Goal: Task Accomplishment & Management: Use online tool/utility

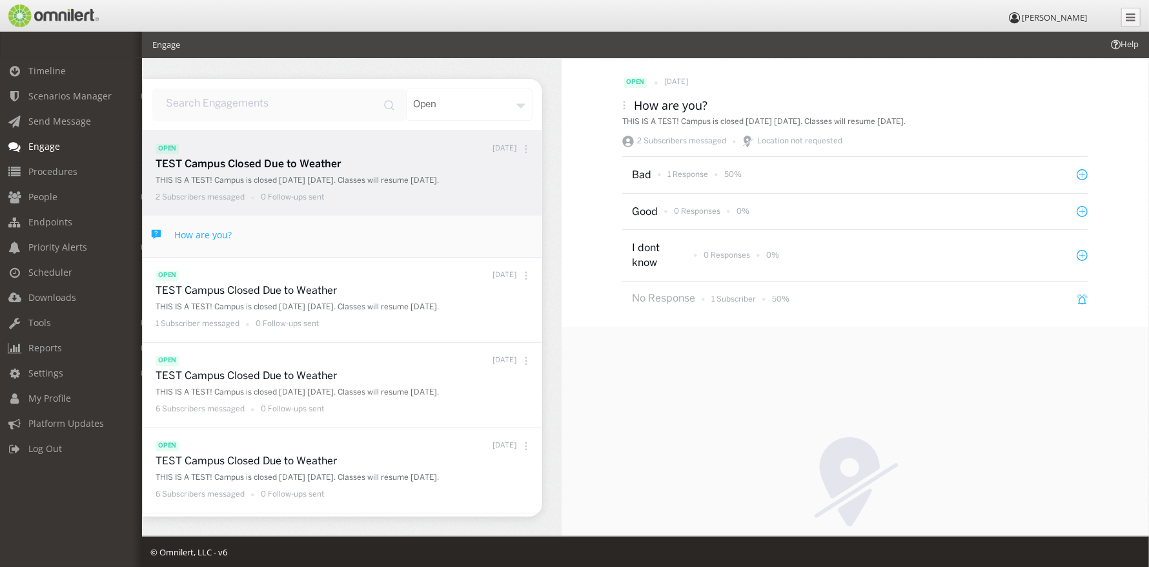
click at [1034, 75] on div "open [DATE]" at bounding box center [854, 83] width 465 height 16
click at [781, 367] on div "Location not requested" at bounding box center [854, 499] width 587 height 345
click at [37, 144] on span "Engage" at bounding box center [44, 146] width 32 height 12
click at [51, 168] on span "Procedures" at bounding box center [52, 171] width 49 height 12
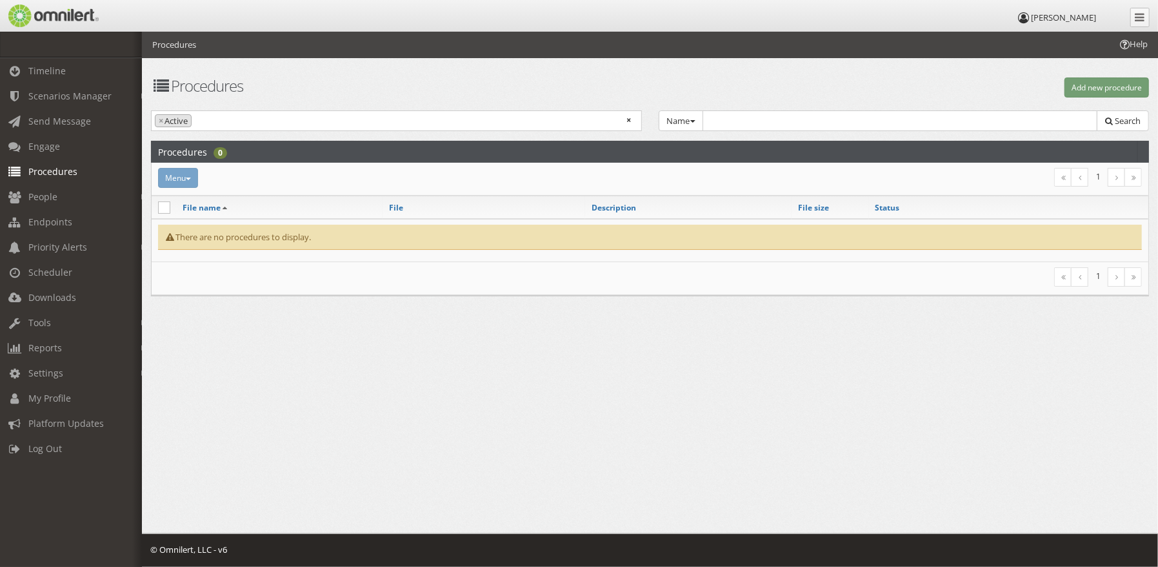
click at [177, 174] on div "Menu Activate Inactivate [GEOGRAPHIC_DATA]" at bounding box center [483, 178] width 667 height 20
click at [184, 178] on div "Menu Activate Inactivate [GEOGRAPHIC_DATA]" at bounding box center [483, 178] width 667 height 20
click at [54, 143] on span "Engage" at bounding box center [44, 146] width 32 height 12
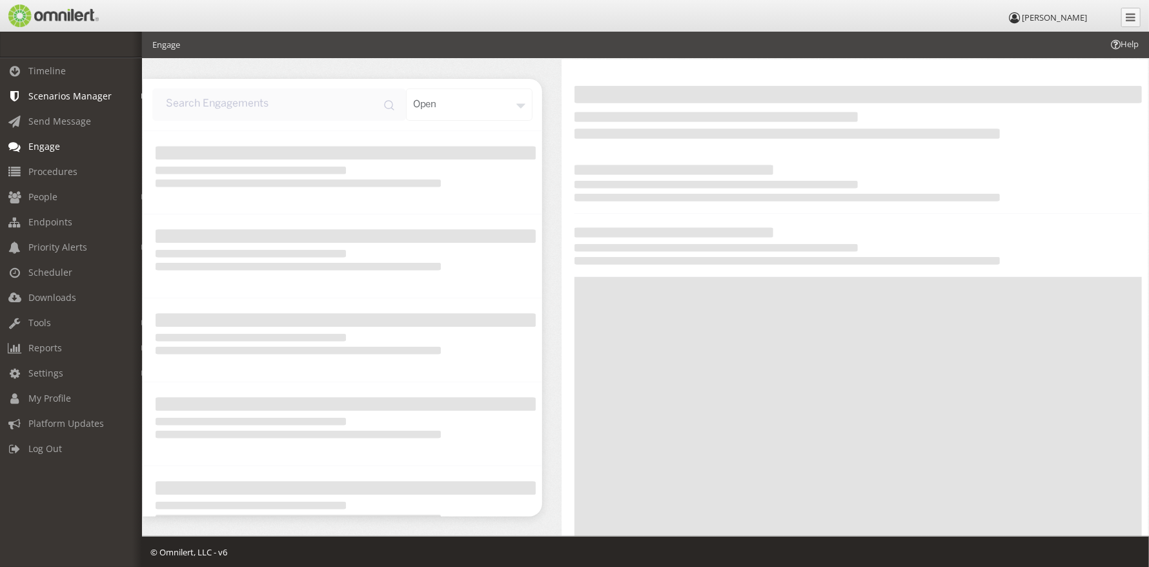
click at [56, 91] on span "Scenarios Manager" at bounding box center [69, 96] width 83 height 12
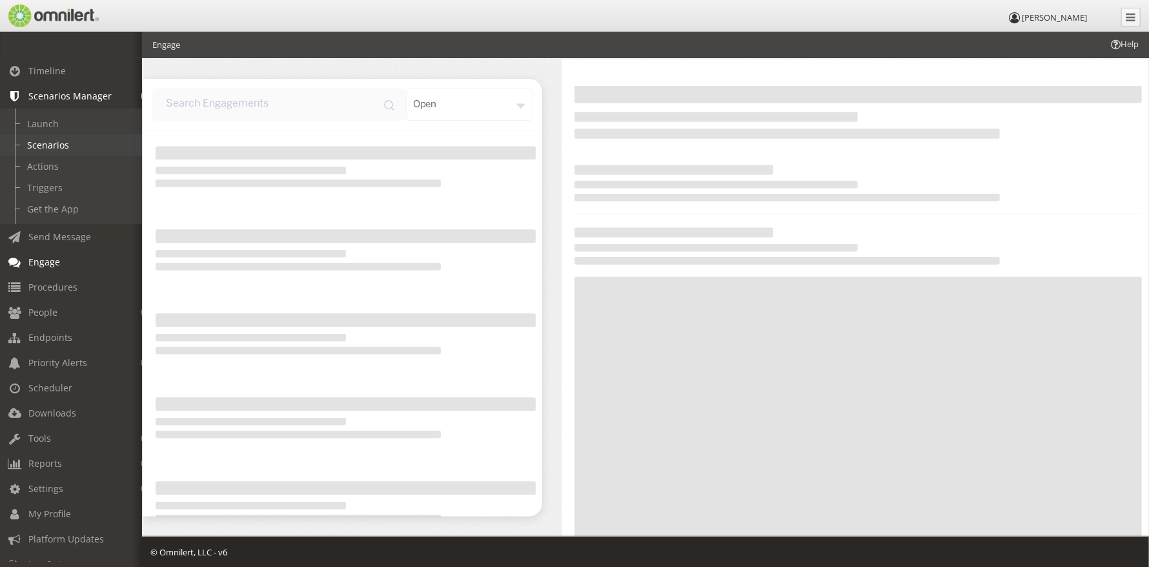
click at [50, 137] on link "Scenarios" at bounding box center [77, 144] width 154 height 21
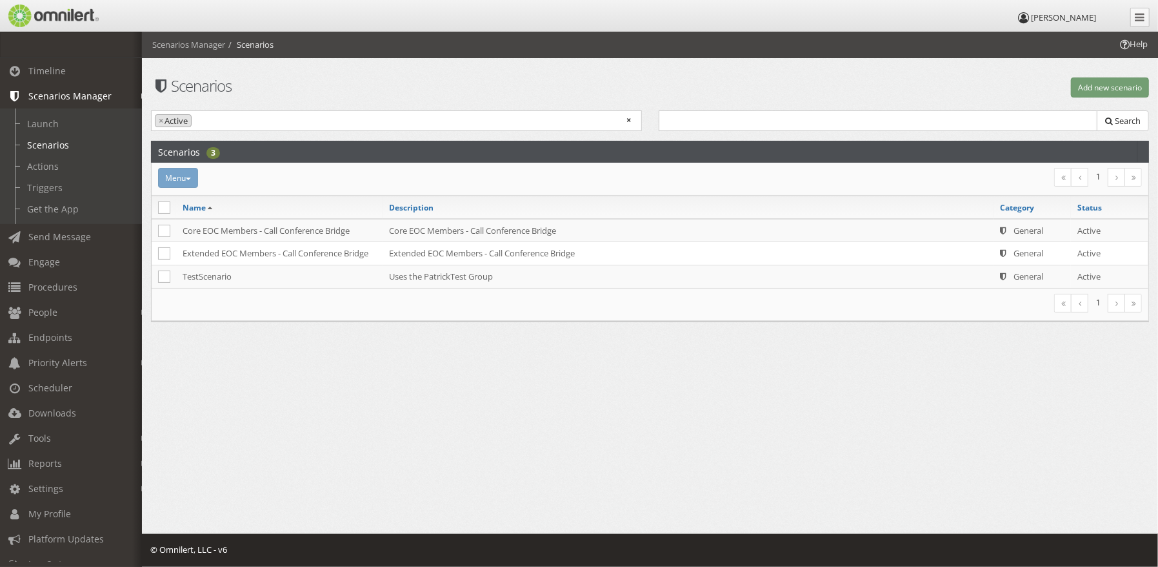
click at [52, 94] on span "Scenarios Manager" at bounding box center [69, 96] width 83 height 12
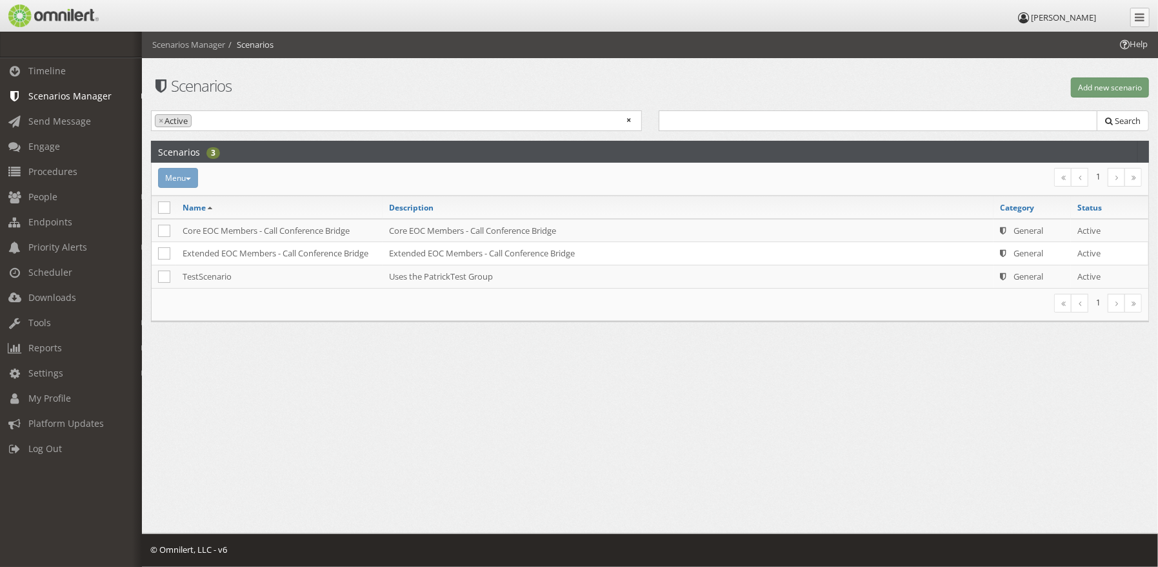
click at [187, 175] on div "Menu Activate Inactivate [GEOGRAPHIC_DATA]" at bounding box center [483, 178] width 667 height 20
click at [1090, 85] on button "Add new scenario" at bounding box center [1110, 87] width 78 height 20
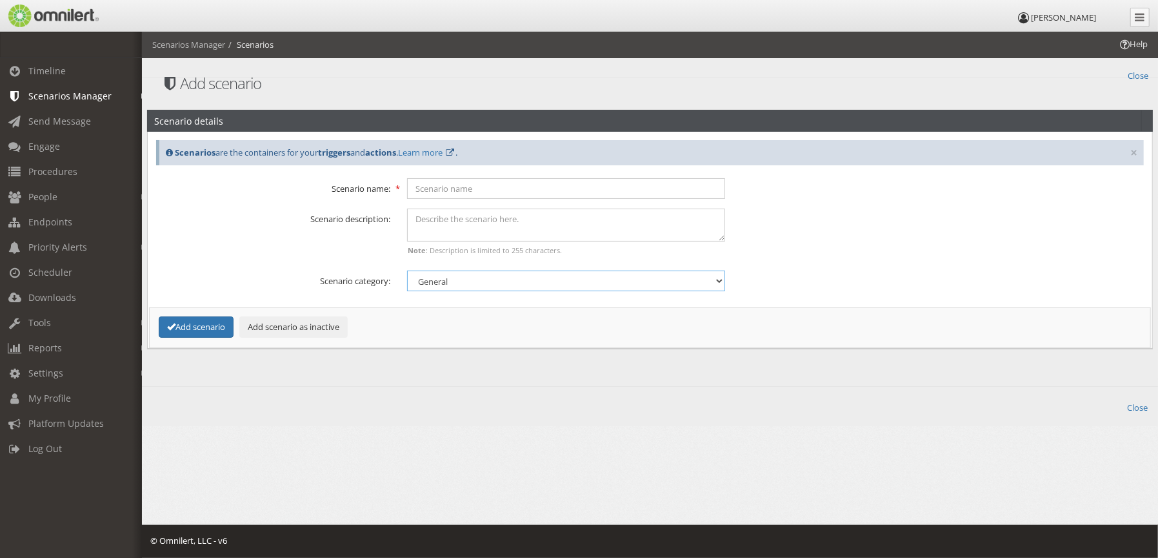
click at [652, 277] on select "General Security Tip report Weather" at bounding box center [566, 280] width 318 height 21
click at [885, 247] on div "Scenario description: Note : Description is limited to 255 characters." at bounding box center [650, 234] width 1005 height 52
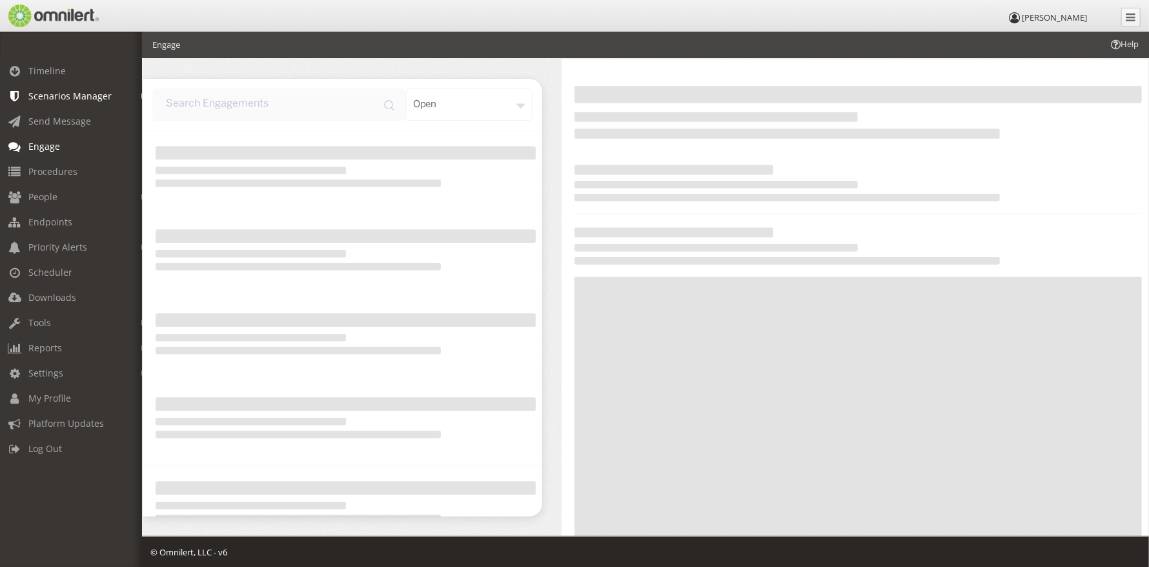
click at [61, 92] on span "Scenarios Manager" at bounding box center [69, 96] width 83 height 12
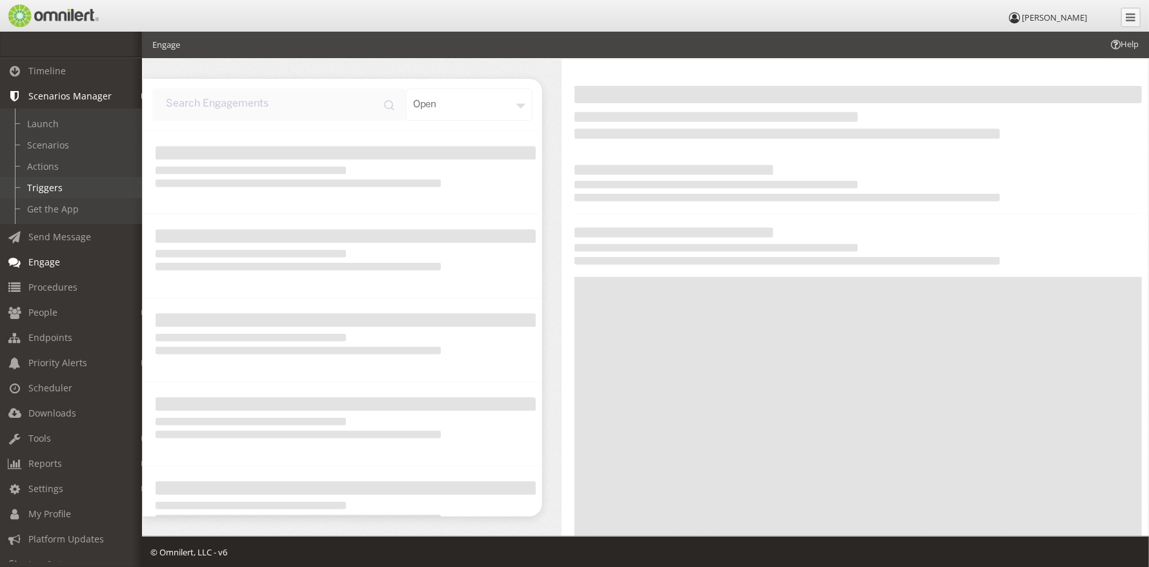
click at [50, 183] on link "Triggers" at bounding box center [77, 187] width 154 height 21
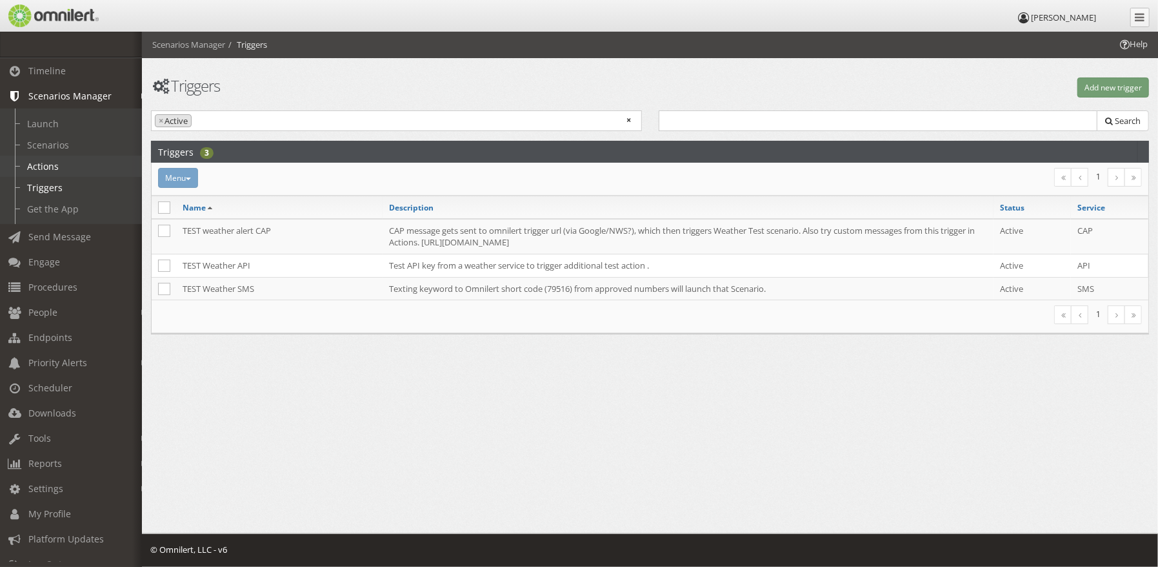
click at [51, 167] on link "Actions" at bounding box center [77, 166] width 154 height 21
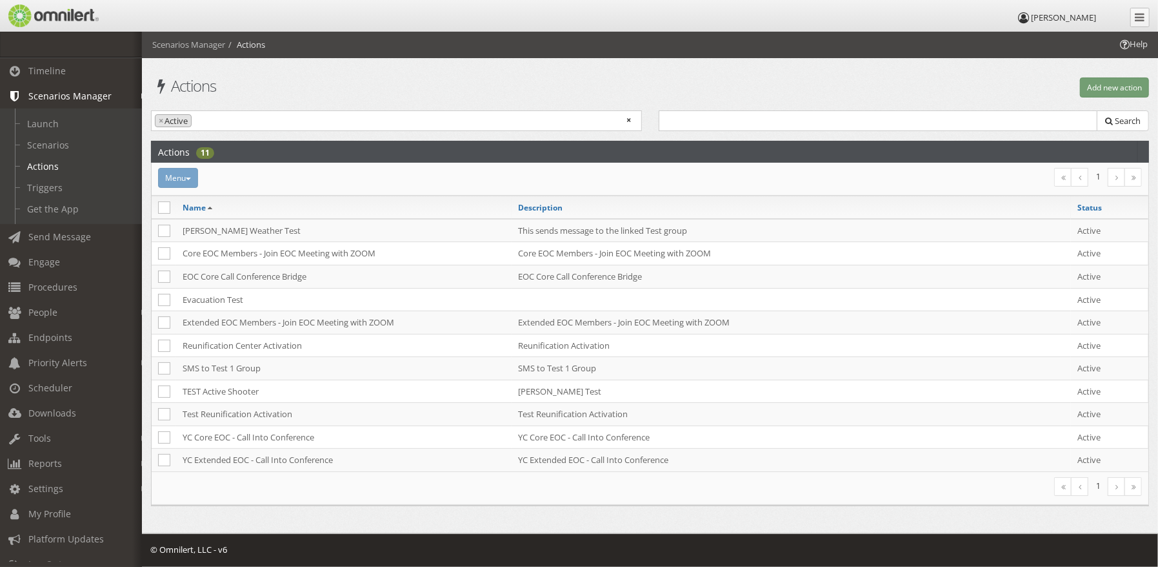
click at [1131, 45] on span "Help" at bounding box center [1133, 44] width 30 height 12
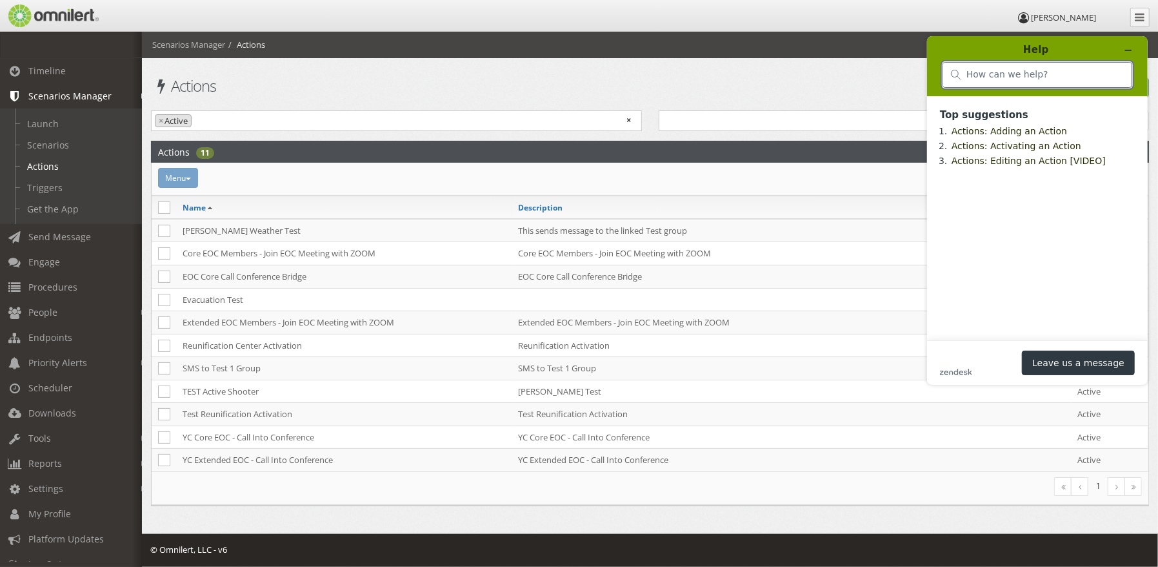
click at [984, 73] on input "search" at bounding box center [1044, 75] width 157 height 12
type input "scenario"
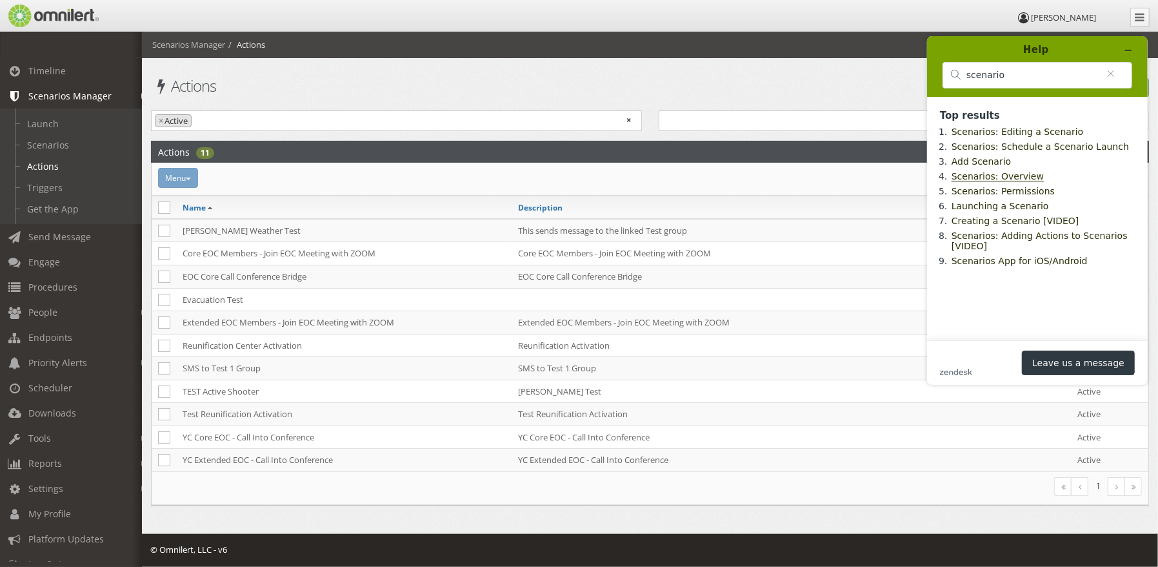
click at [1004, 180] on link "Scenarios: Overview" at bounding box center [997, 176] width 92 height 10
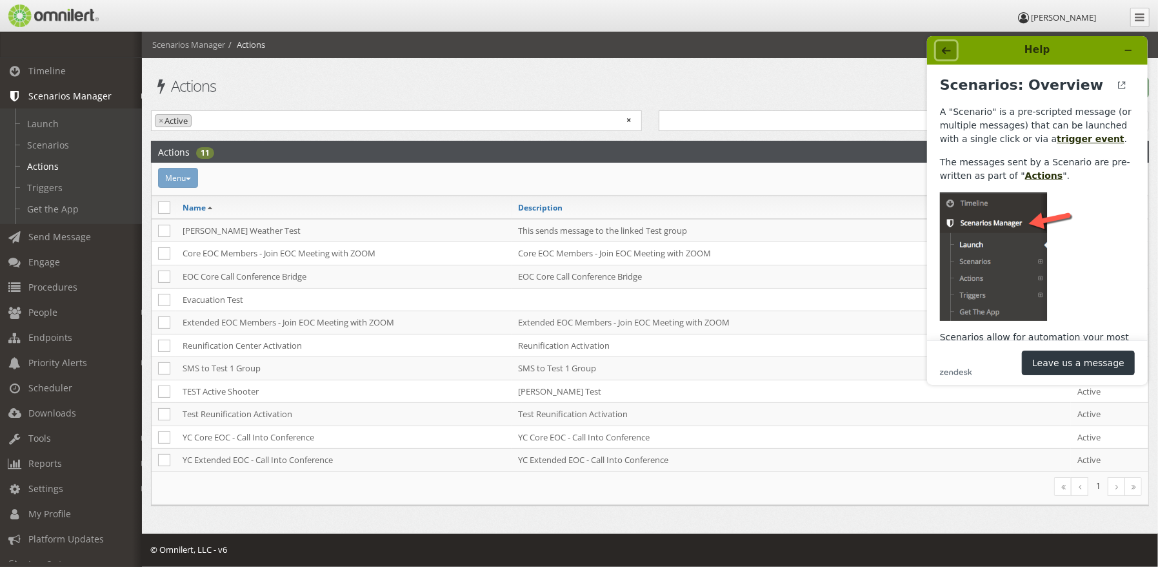
click at [943, 51] on icon "Back" at bounding box center [946, 50] width 9 height 7
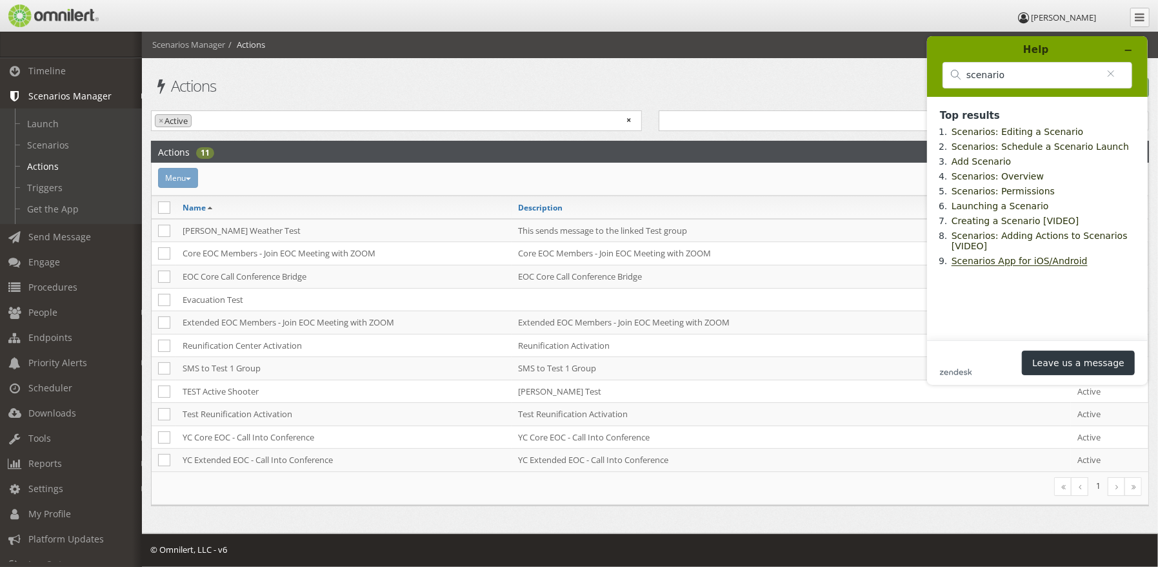
click at [1031, 266] on link "Scenarios App for iOS/Android" at bounding box center [1019, 261] width 136 height 10
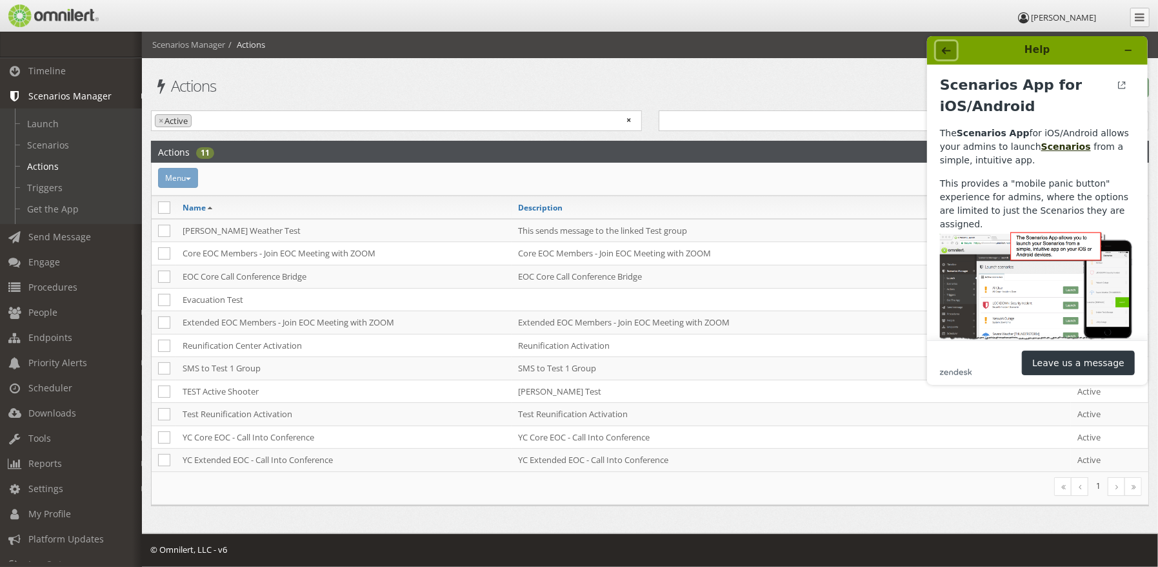
click at [953, 50] on button "Back" at bounding box center [946, 50] width 21 height 18
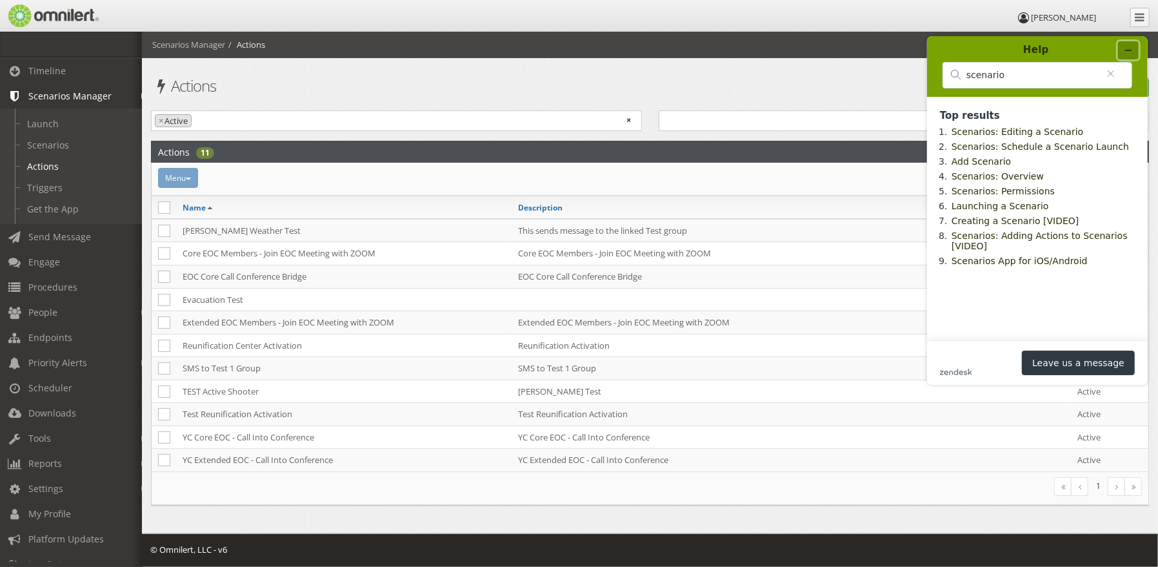
click at [1130, 47] on icon "Minimize widget" at bounding box center [1128, 50] width 9 height 9
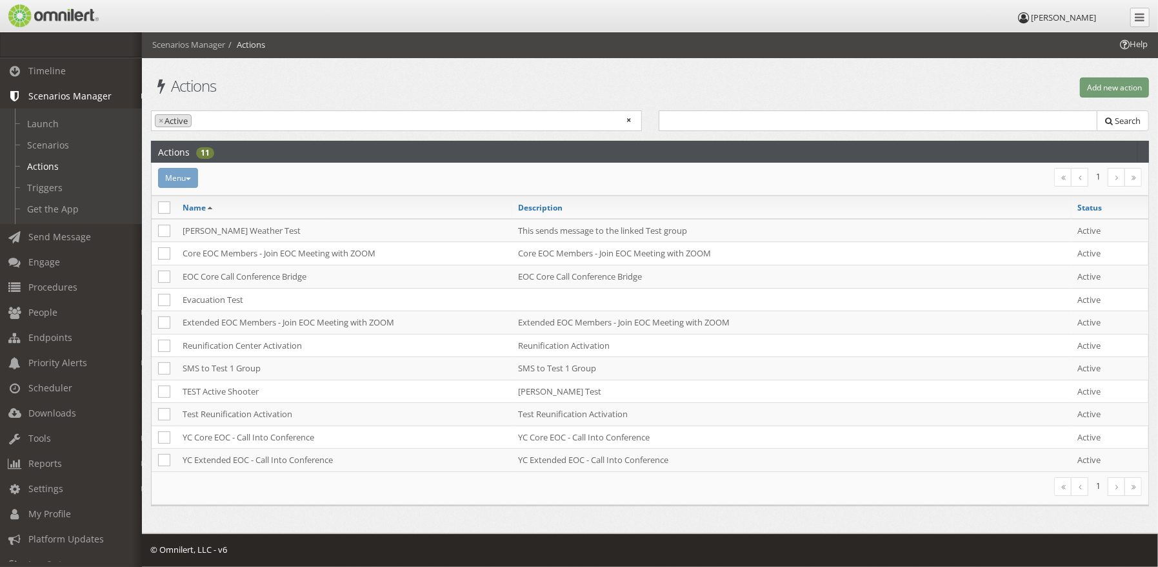
click at [811, 82] on div "Add new action" at bounding box center [905, 87] width 508 height 20
